Goal: Find specific page/section: Find specific page/section

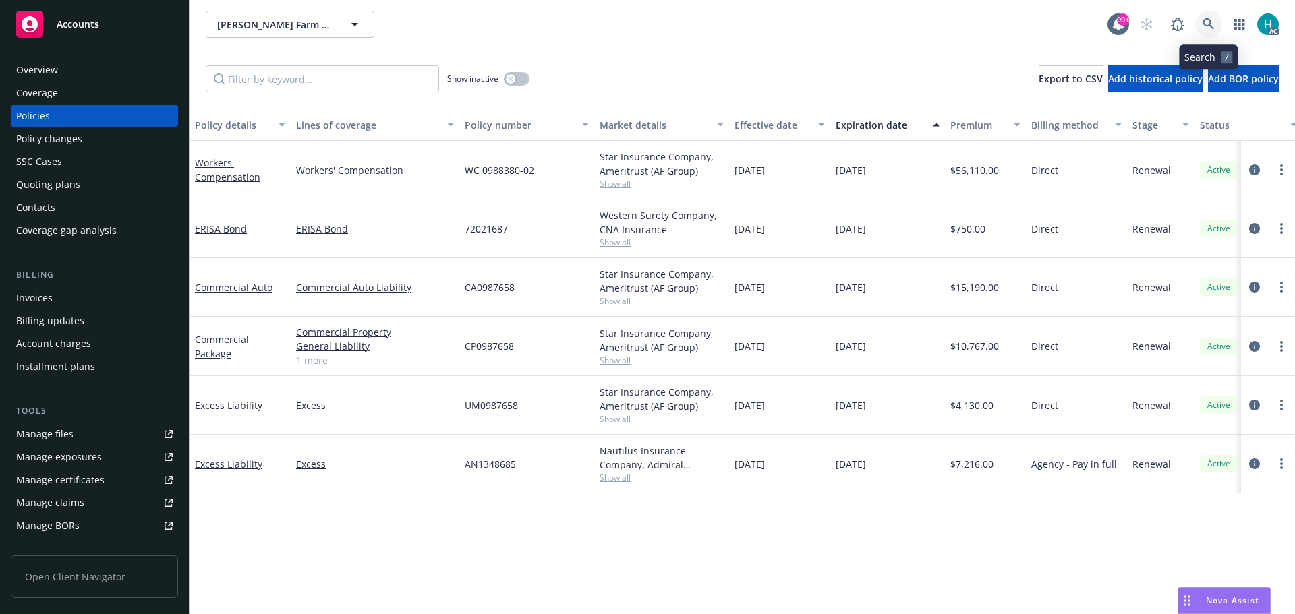
click at [1203, 23] on icon at bounding box center [1209, 24] width 12 height 12
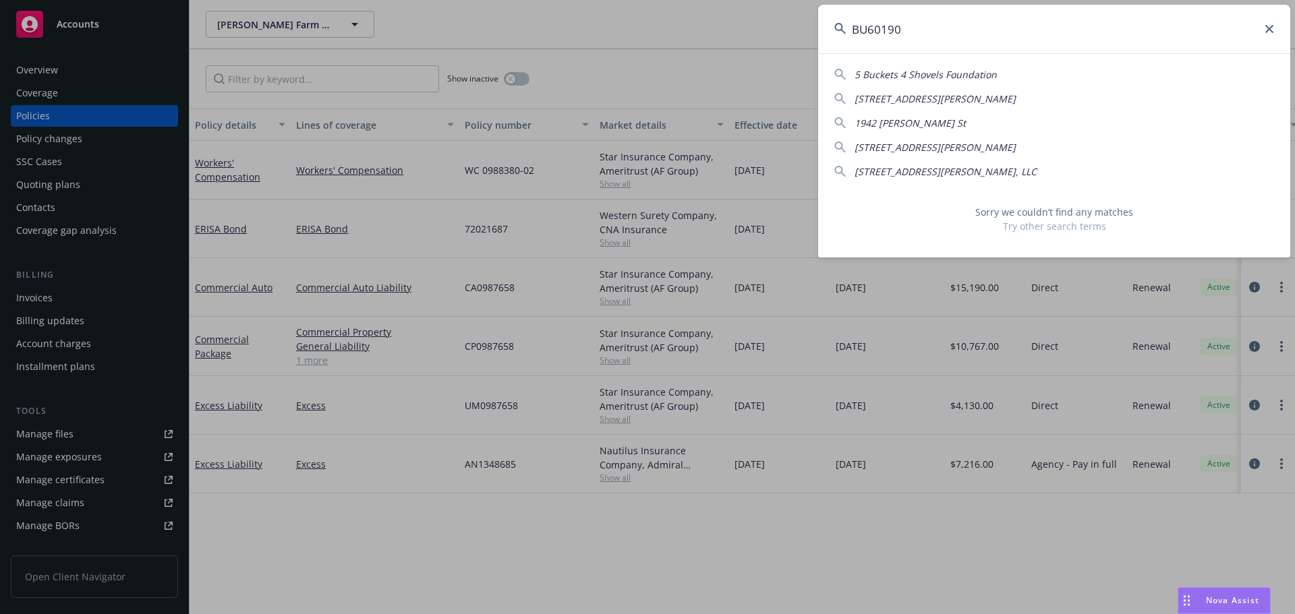
type input "BU60190"
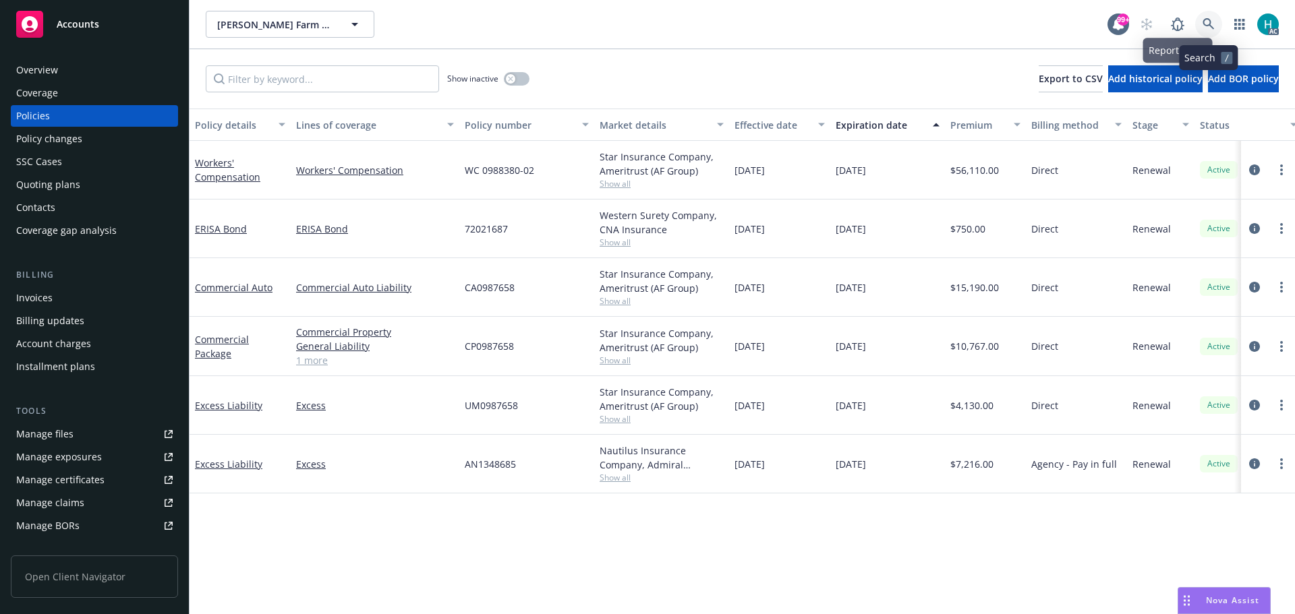
click at [1219, 24] on link at bounding box center [1208, 24] width 27 height 27
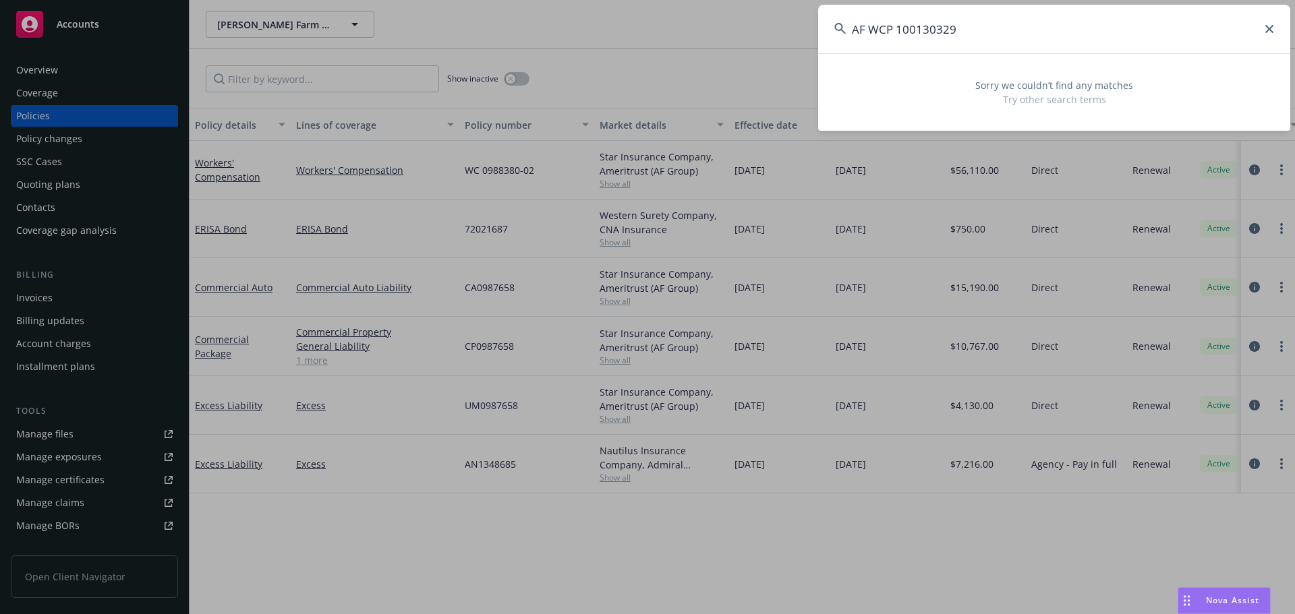
click at [898, 28] on input "AF WCP 100130329" at bounding box center [1054, 29] width 472 height 49
drag, startPoint x: 869, startPoint y: 30, endPoint x: 779, endPoint y: 30, distance: 89.7
click at [779, 30] on div "AF WCP100130329 Sorry we couldn’t find any matches Try other search terms" at bounding box center [647, 307] width 1295 height 614
drag, startPoint x: 950, startPoint y: 42, endPoint x: 853, endPoint y: 39, distance: 96.5
click at [853, 39] on input "WCP100130329" at bounding box center [1054, 29] width 472 height 49
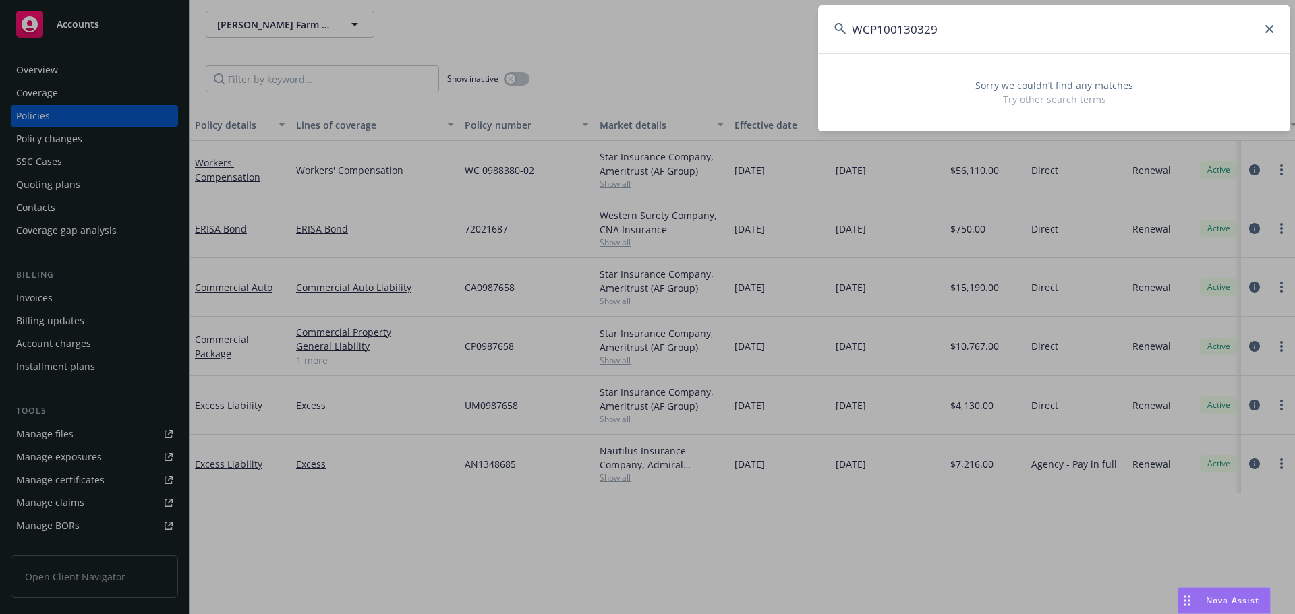
type input "WCP100130329"
drag, startPoint x: 726, startPoint y: 32, endPoint x: 809, endPoint y: 34, distance: 83.0
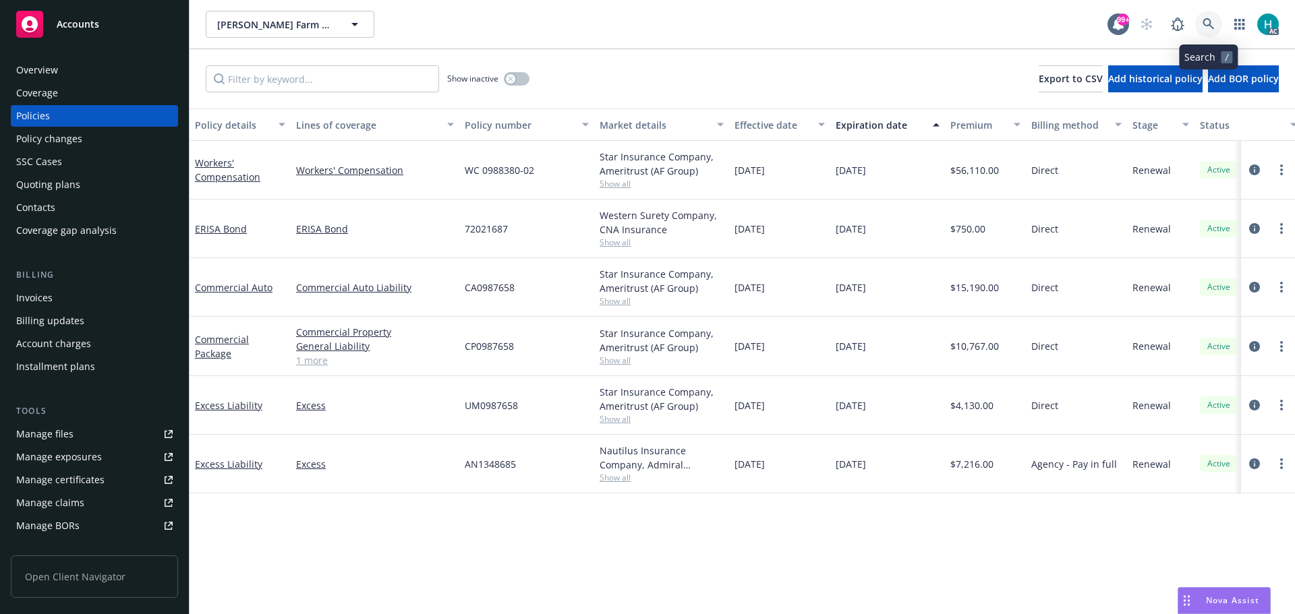
click at [1217, 32] on link at bounding box center [1208, 24] width 27 height 27
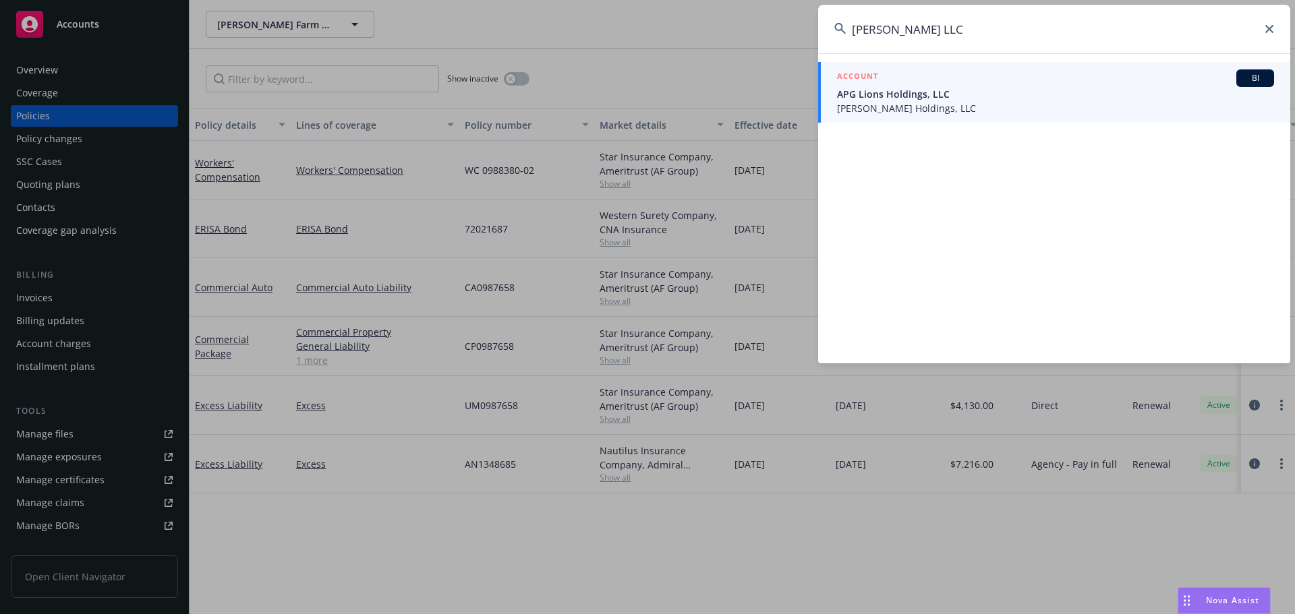
type input "[PERSON_NAME] LLC"
click at [859, 103] on span "[PERSON_NAME] Holdings, LLC" at bounding box center [1055, 108] width 437 height 14
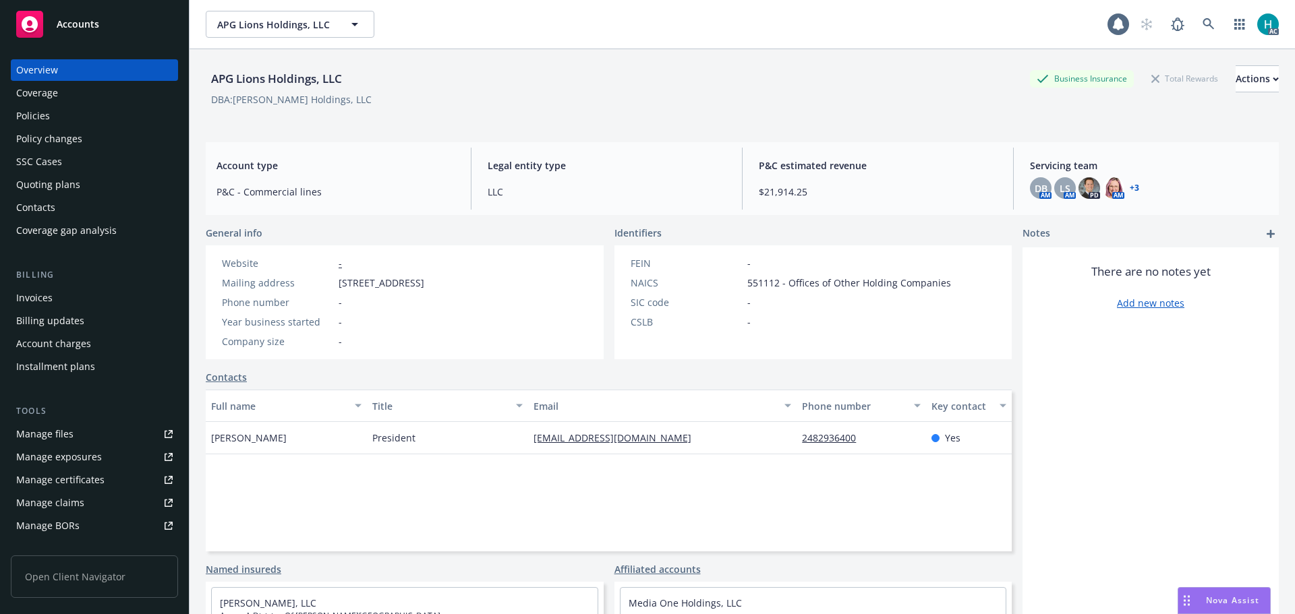
click at [20, 117] on div "Policies" at bounding box center [33, 116] width 34 height 22
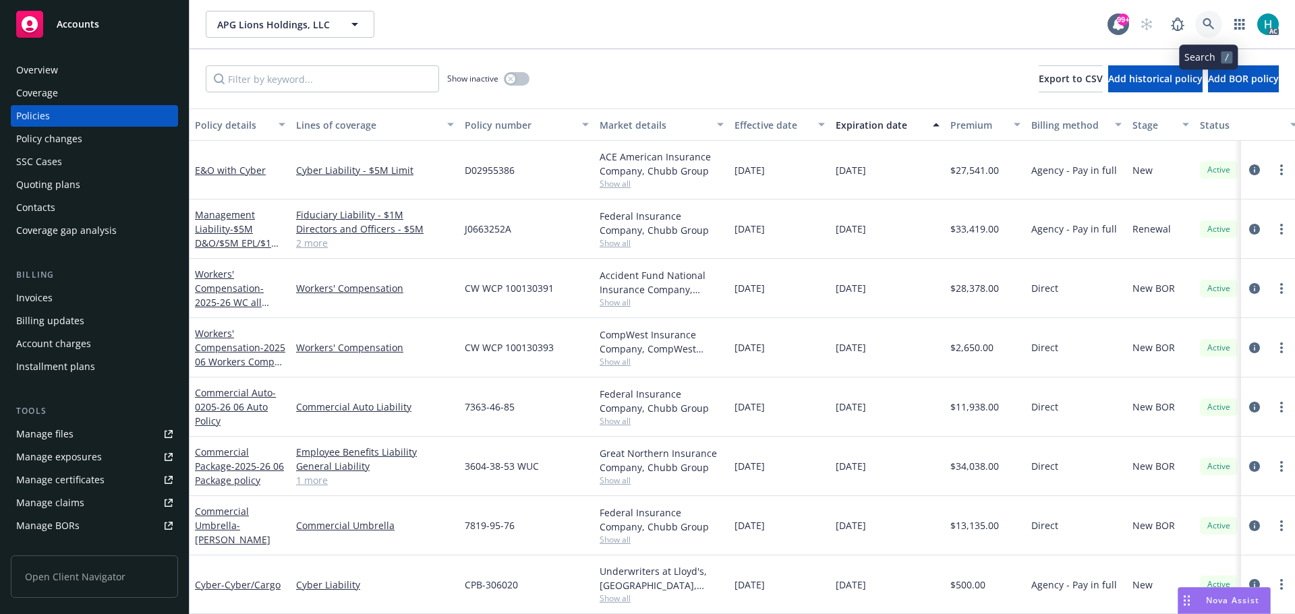
click at [1209, 20] on icon at bounding box center [1208, 23] width 11 height 11
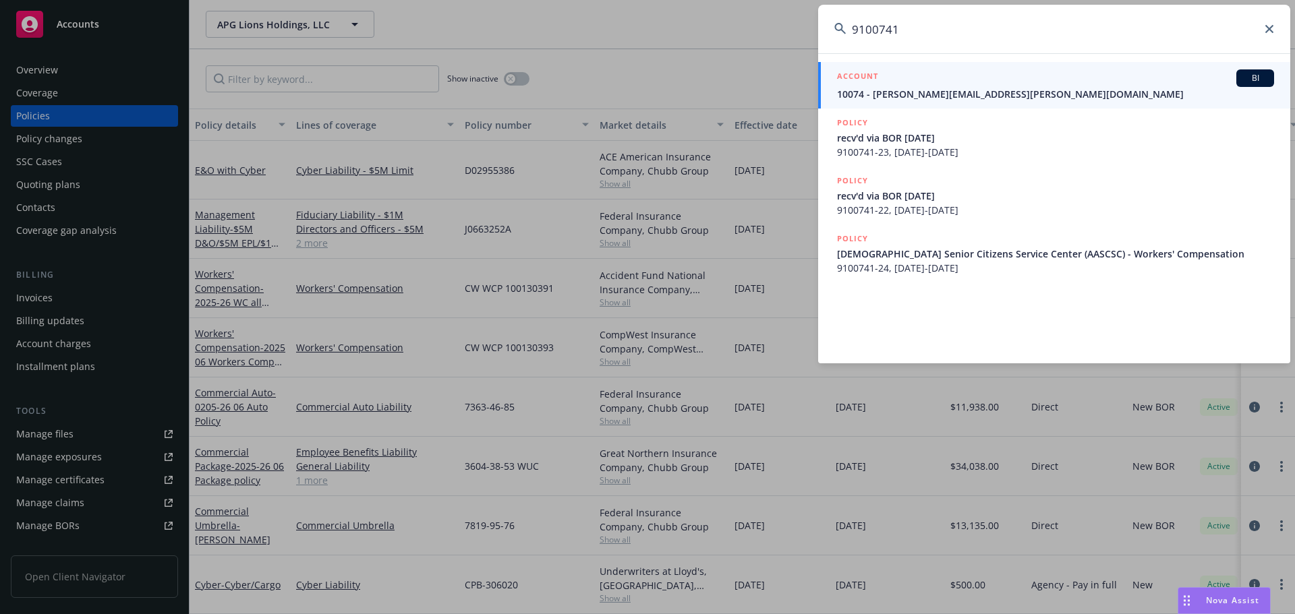
type input "9100741"
